Goal: Task Accomplishment & Management: Use online tool/utility

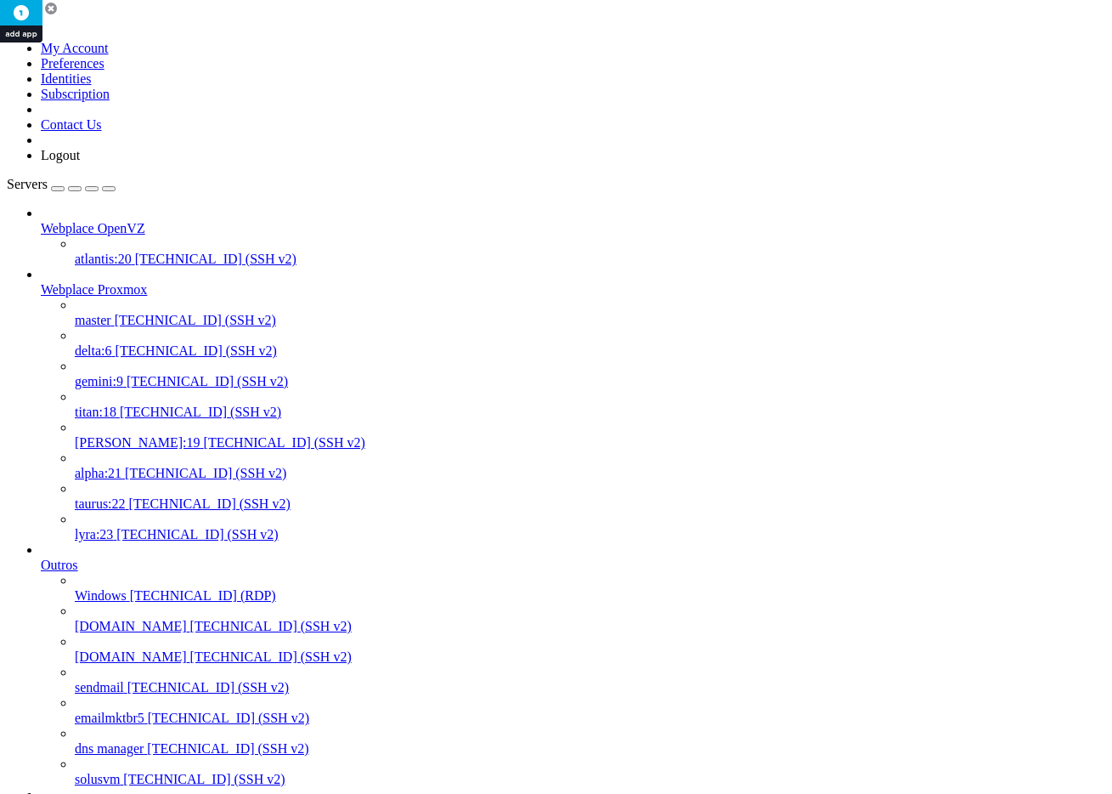
click at [115, 313] on span "[TECHNICAL_ID] (SSH v2)" at bounding box center [195, 320] width 161 height 14
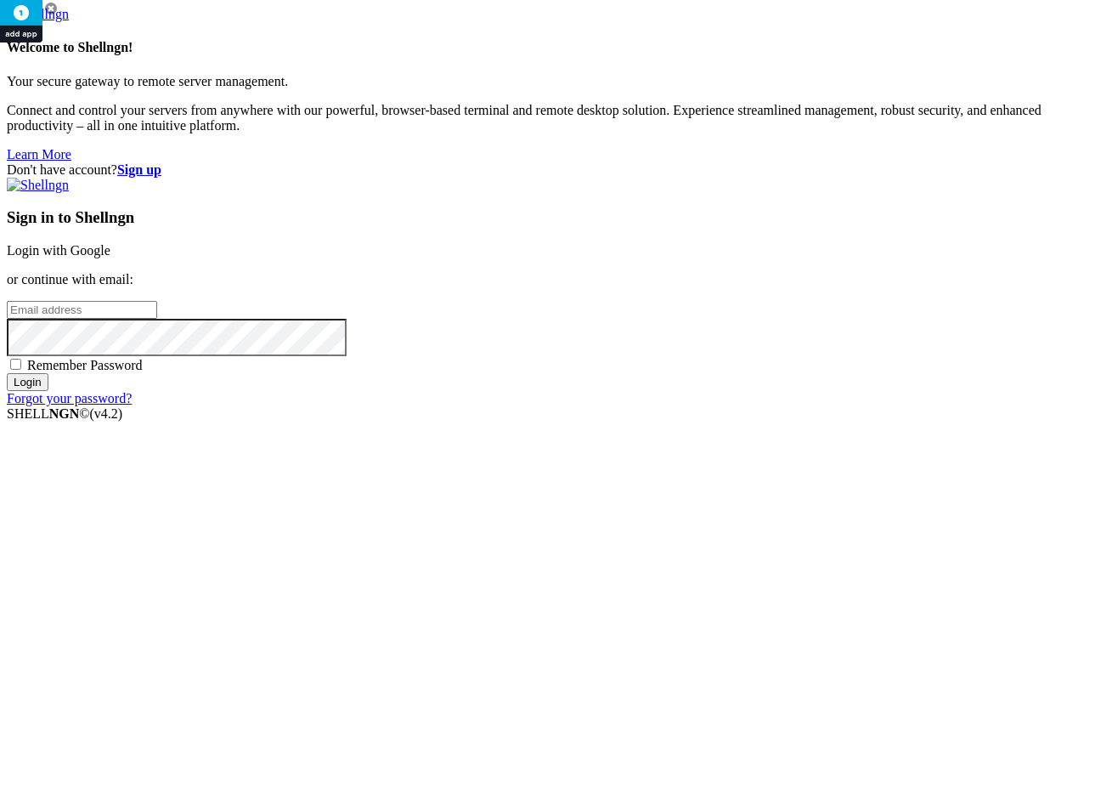
type input "[PERSON_NAME][EMAIL_ADDRESS][DOMAIN_NAME]"
click at [48, 391] on input "Login" at bounding box center [28, 382] width 42 height 18
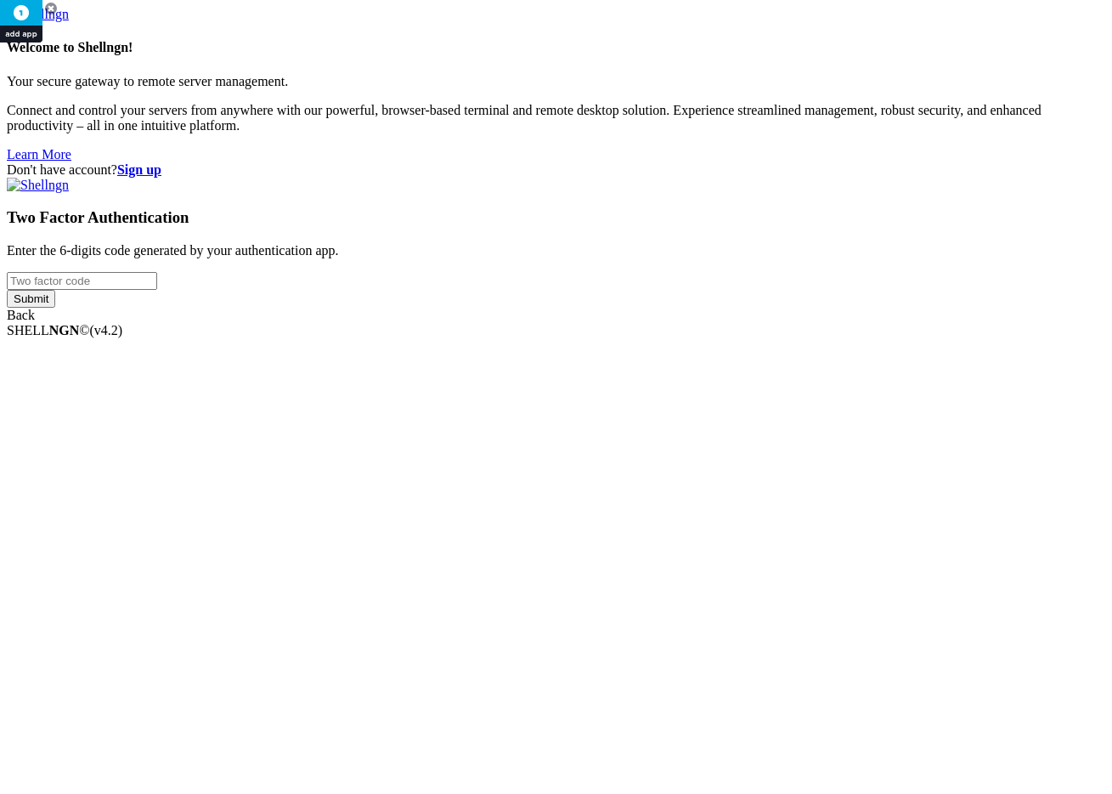
click at [157, 290] on input "number" at bounding box center [82, 281] width 150 height 18
type input "855594"
click at [7, 290] on input "Submit" at bounding box center [31, 299] width 48 height 18
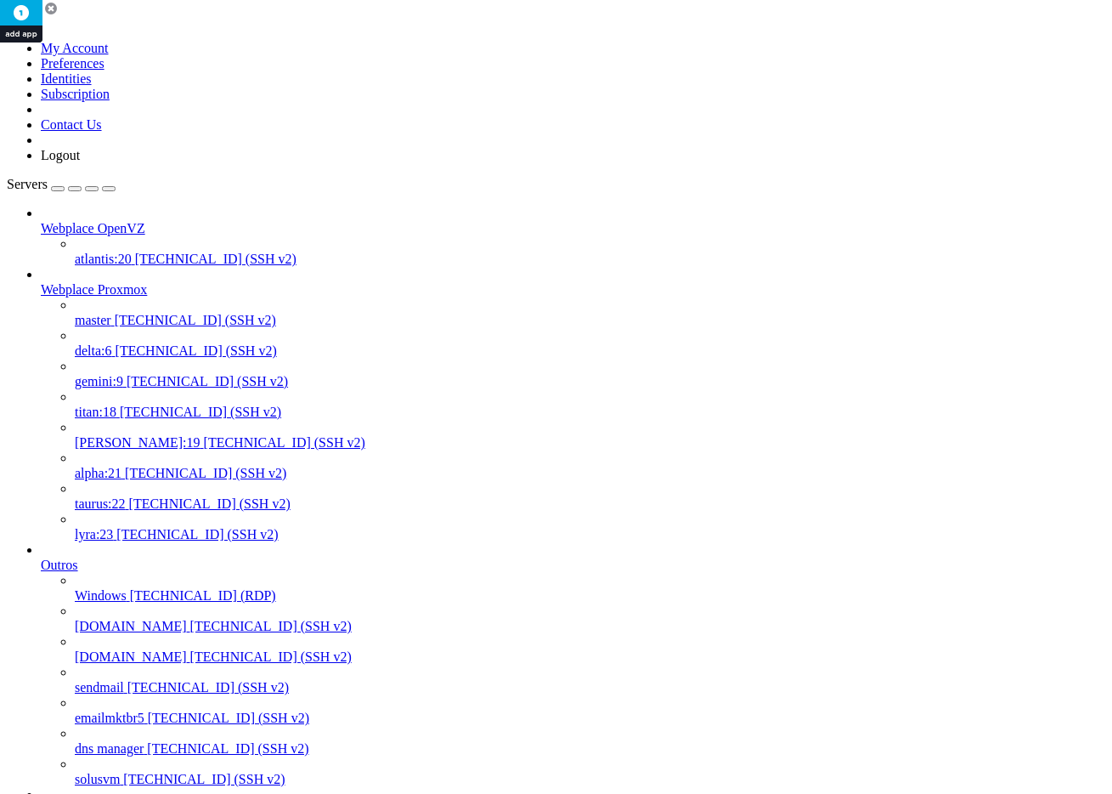
drag, startPoint x: 325, startPoint y: 286, endPoint x: 113, endPoint y: 203, distance: 228.2
drag, startPoint x: 419, startPoint y: 2637, endPoint x: 240, endPoint y: 2639, distance: 178.5
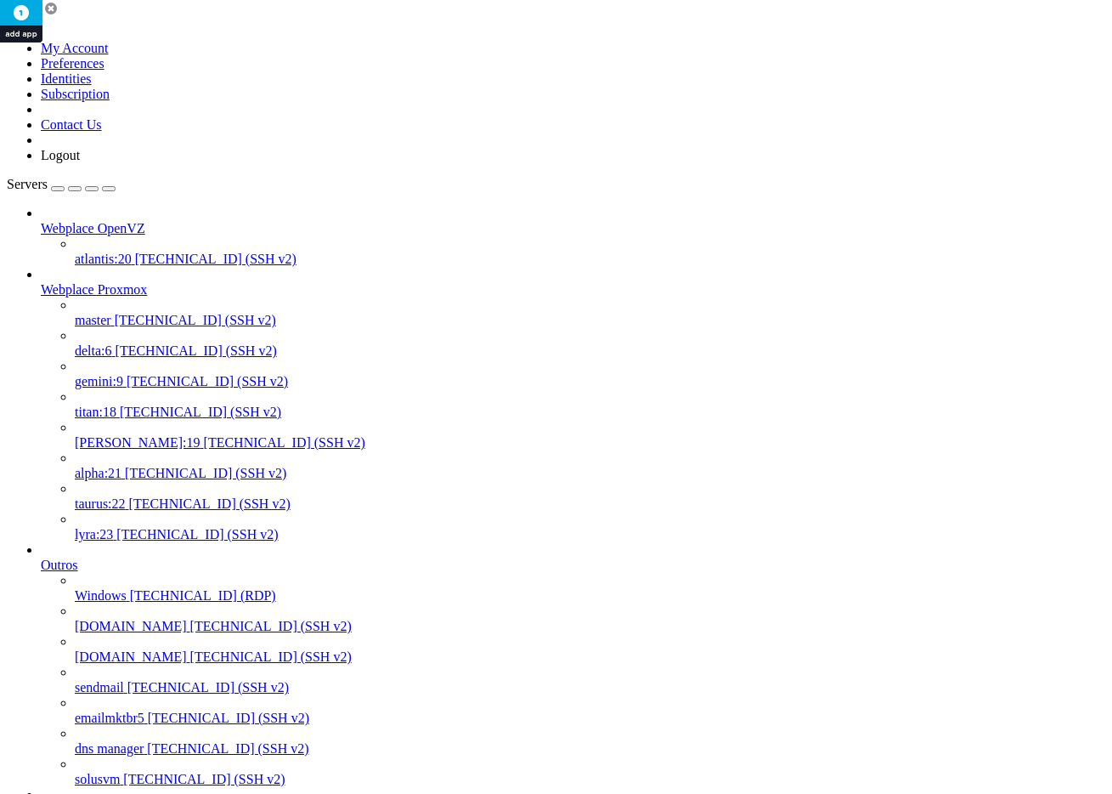
copy x-row "[DOMAIN_NAME]"
